Goal: Information Seeking & Learning: Learn about a topic

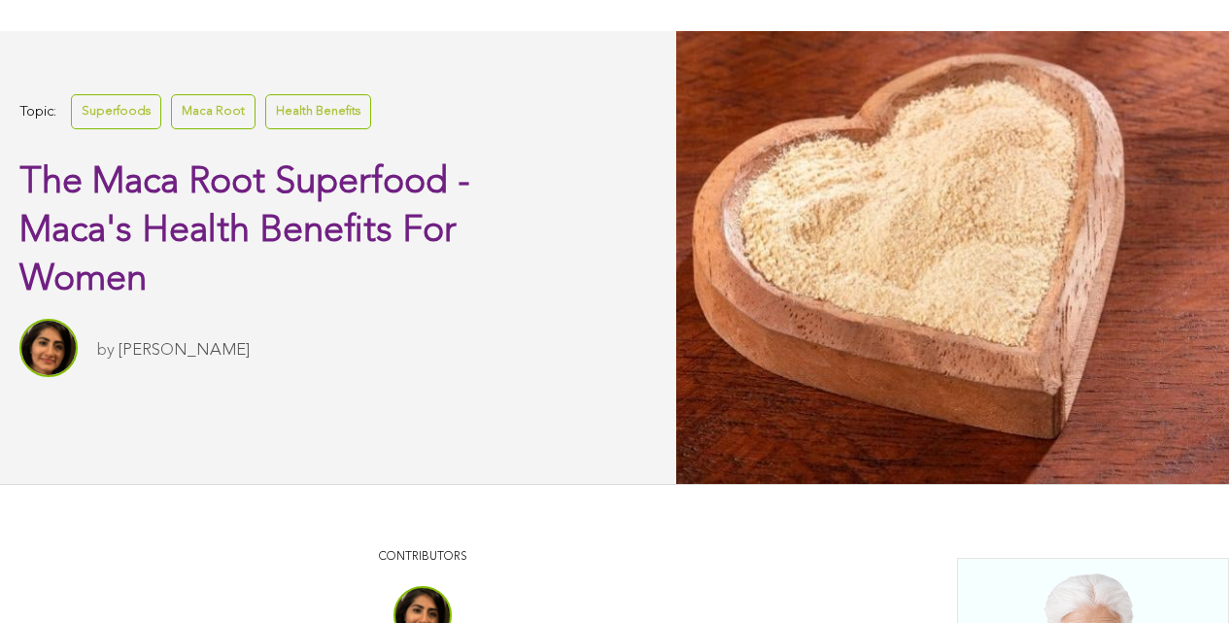
scroll to position [564, 0]
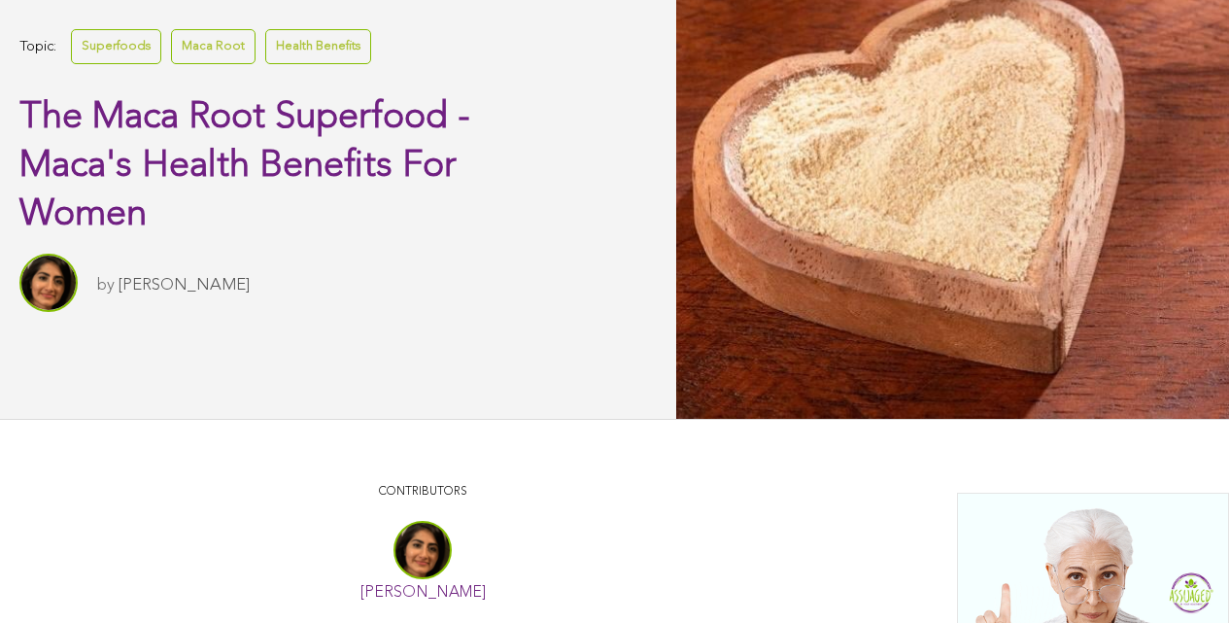
click at [360, 600] on link "Sitara Darvish" at bounding box center [422, 593] width 125 height 16
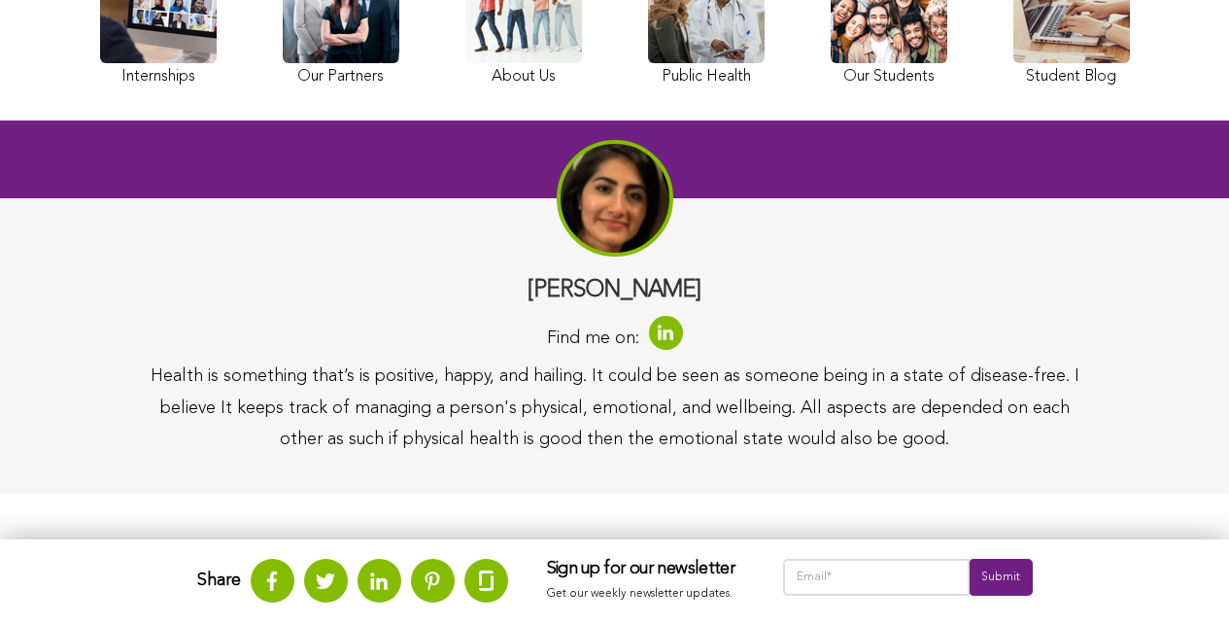
scroll to position [236, 0]
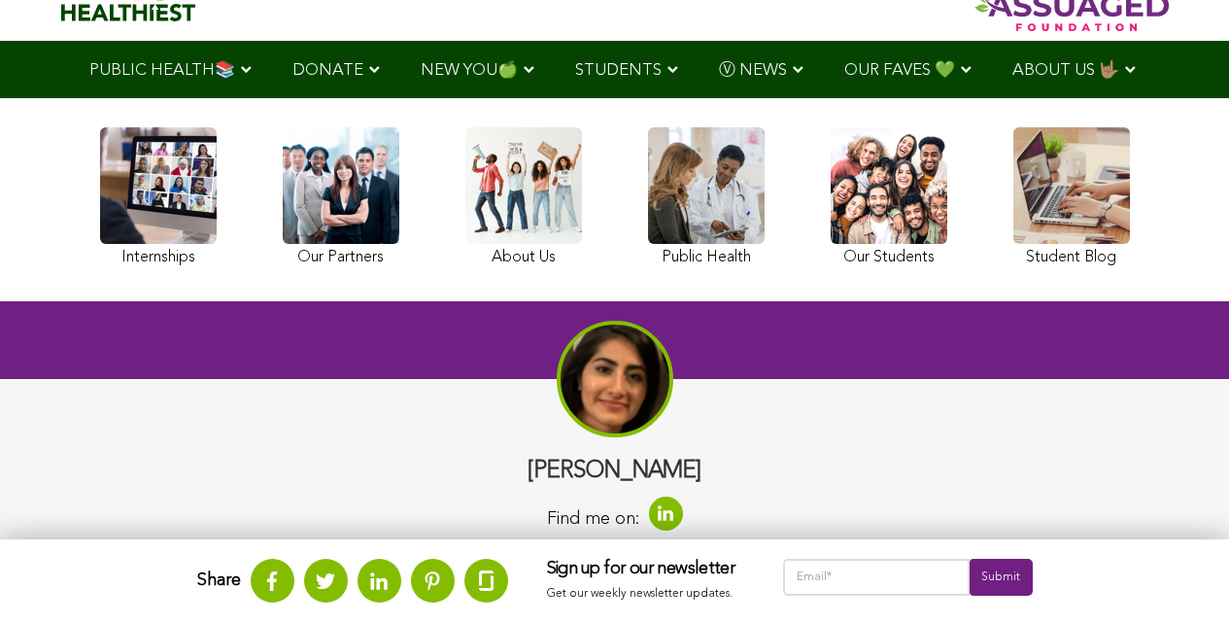
click at [830, 252] on link at bounding box center [888, 199] width 117 height 145
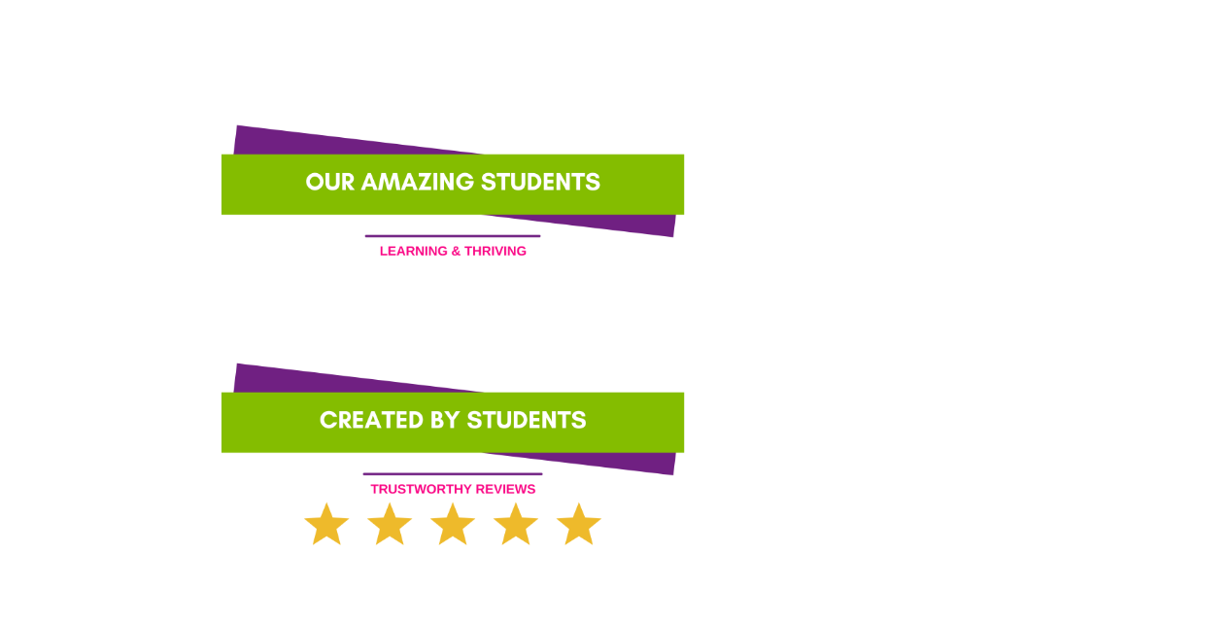
scroll to position [1966, 0]
